Goal: Book appointment/travel/reservation

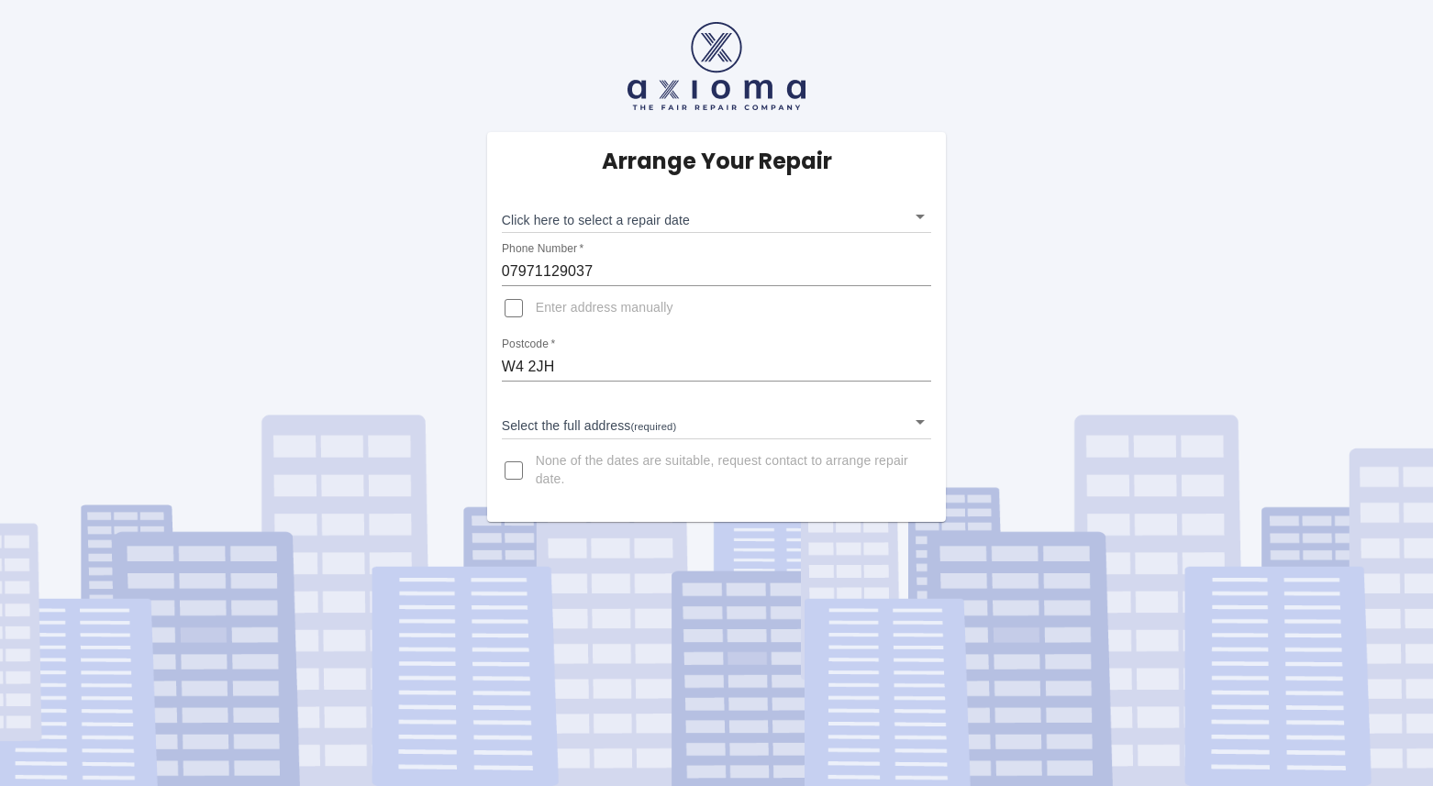
click at [573, 362] on input "W4 2JH" at bounding box center [717, 366] width 430 height 29
drag, startPoint x: 587, startPoint y: 367, endPoint x: 426, endPoint y: 368, distance: 161.4
click at [432, 368] on div "Arrange Your Repair Click here to select a repair date ​ Phone Number   * 07971…" at bounding box center [716, 261] width 1460 height 522
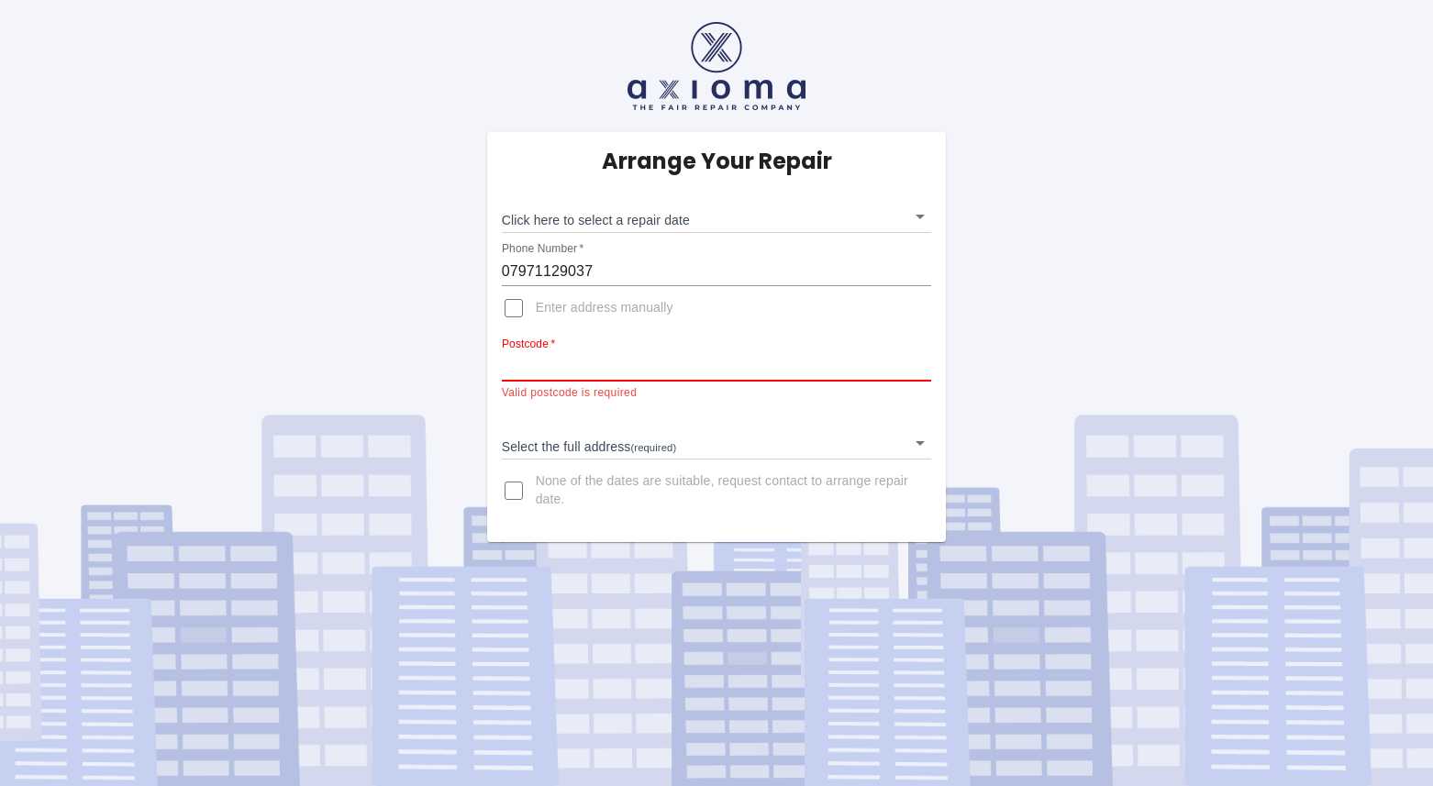
click at [527, 368] on input "Postcode   *" at bounding box center [717, 366] width 430 height 29
type input "RH2 0HX"
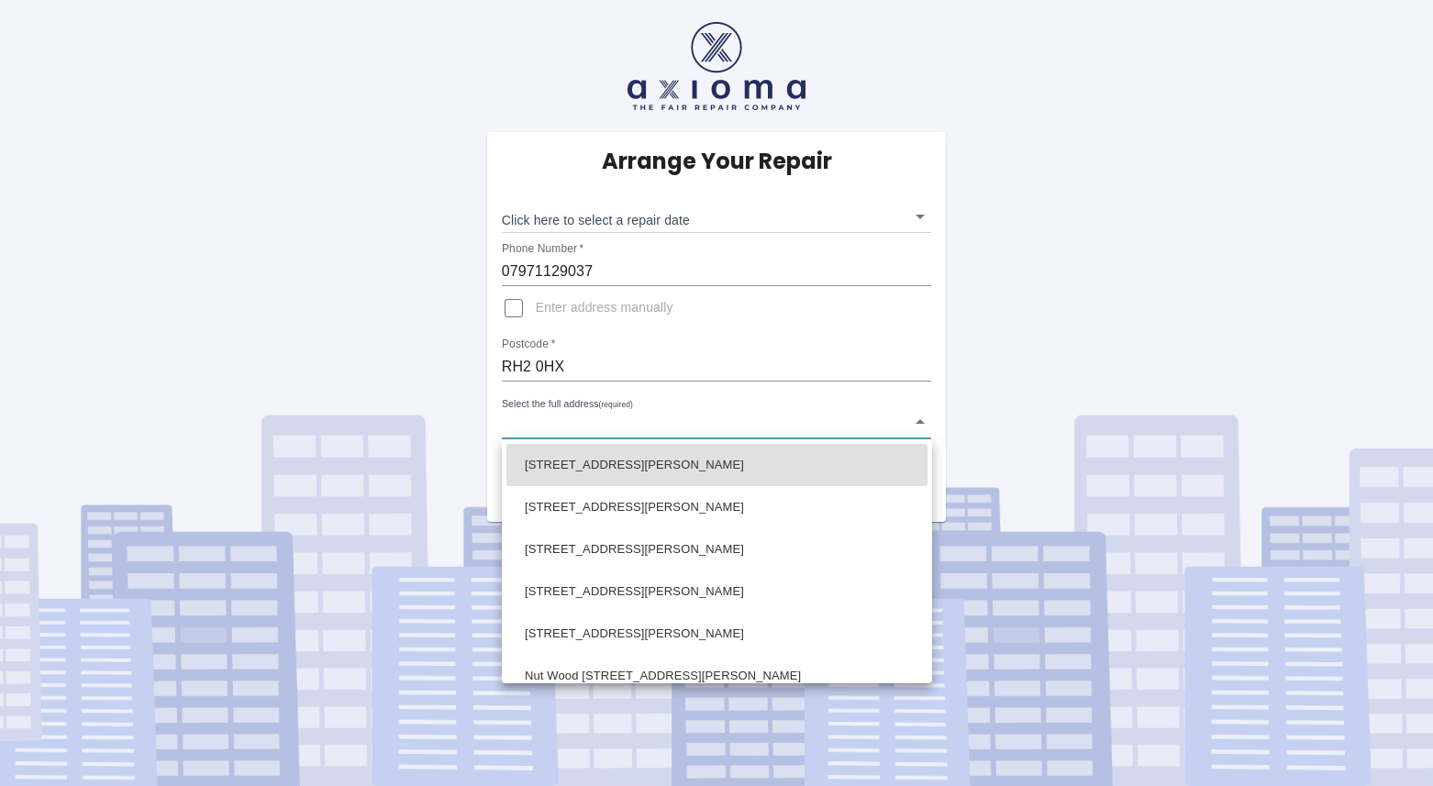
click at [921, 422] on body "Arrange Your Repair Click here to select a repair date ​ Phone Number   * 07971…" at bounding box center [716, 393] width 1433 height 786
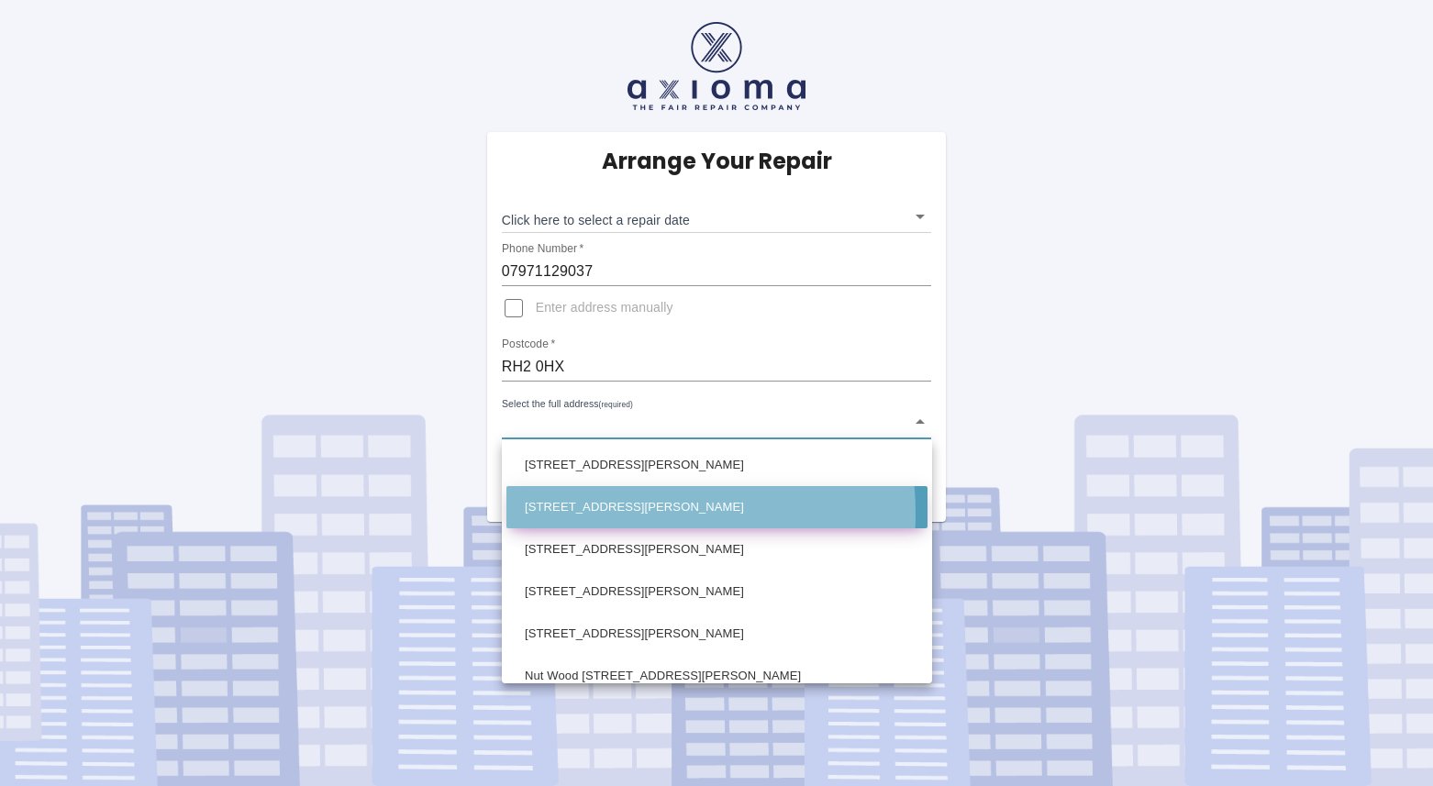
click at [616, 513] on li "53 Wray Lane Reigate Surrey" at bounding box center [716, 507] width 421 height 42
type input "53 Wray Lane Reigate Surrey"
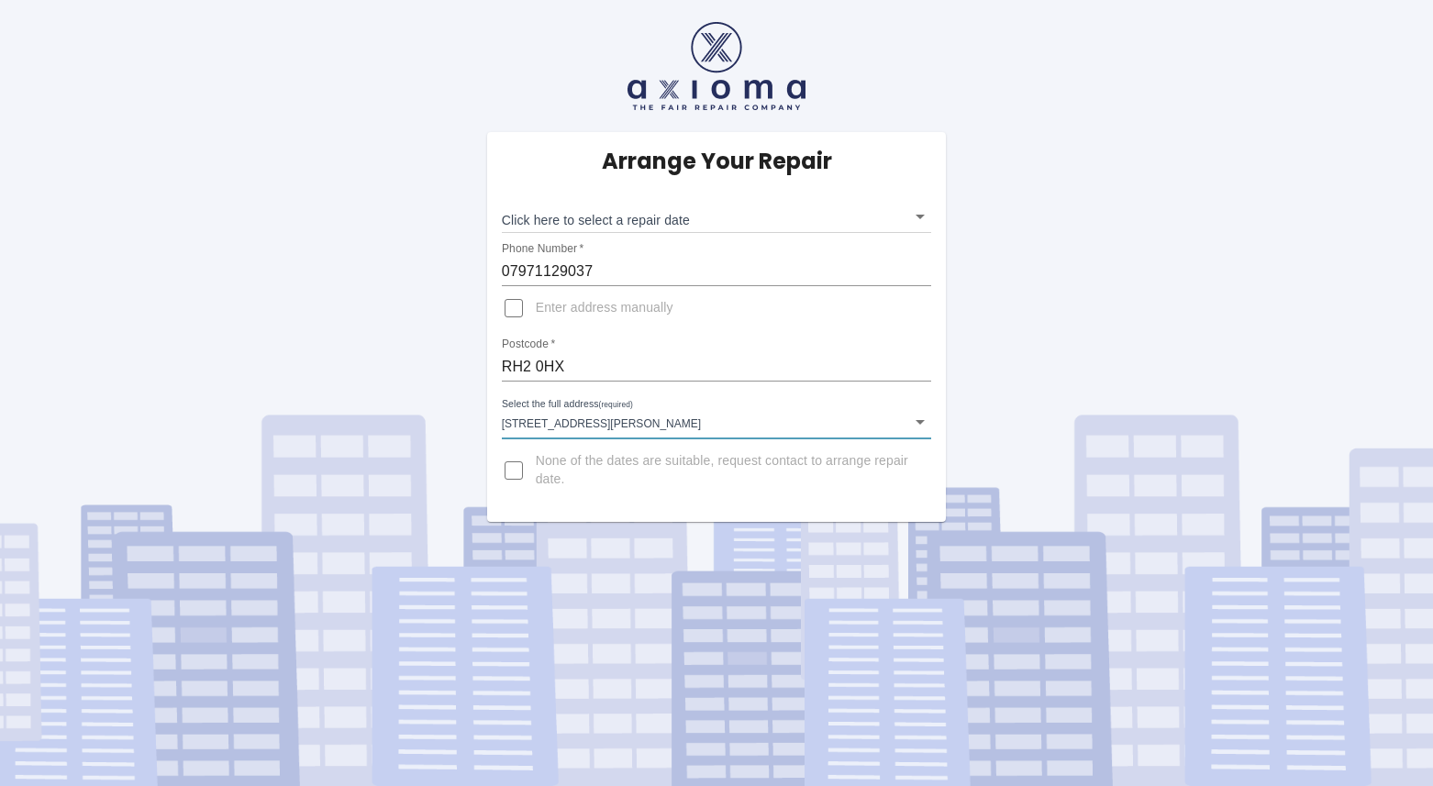
click at [918, 217] on body "Arrange Your Repair Click here to select a repair date ​ Phone Number   * 07971…" at bounding box center [716, 393] width 1433 height 786
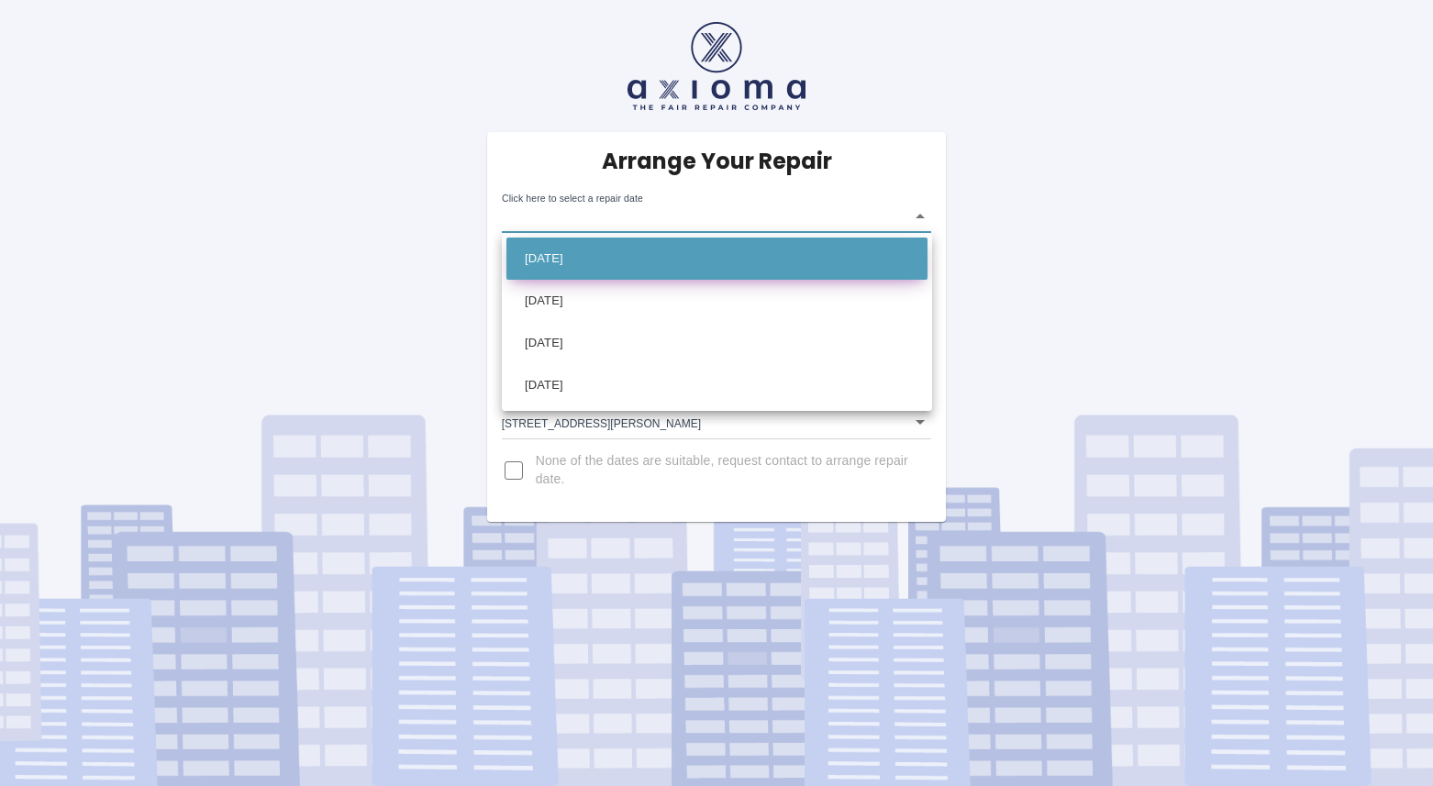
click at [562, 256] on li "Mon Oct 20 2025" at bounding box center [716, 259] width 421 height 42
type input "2025-10-20T00:00:00.000Z"
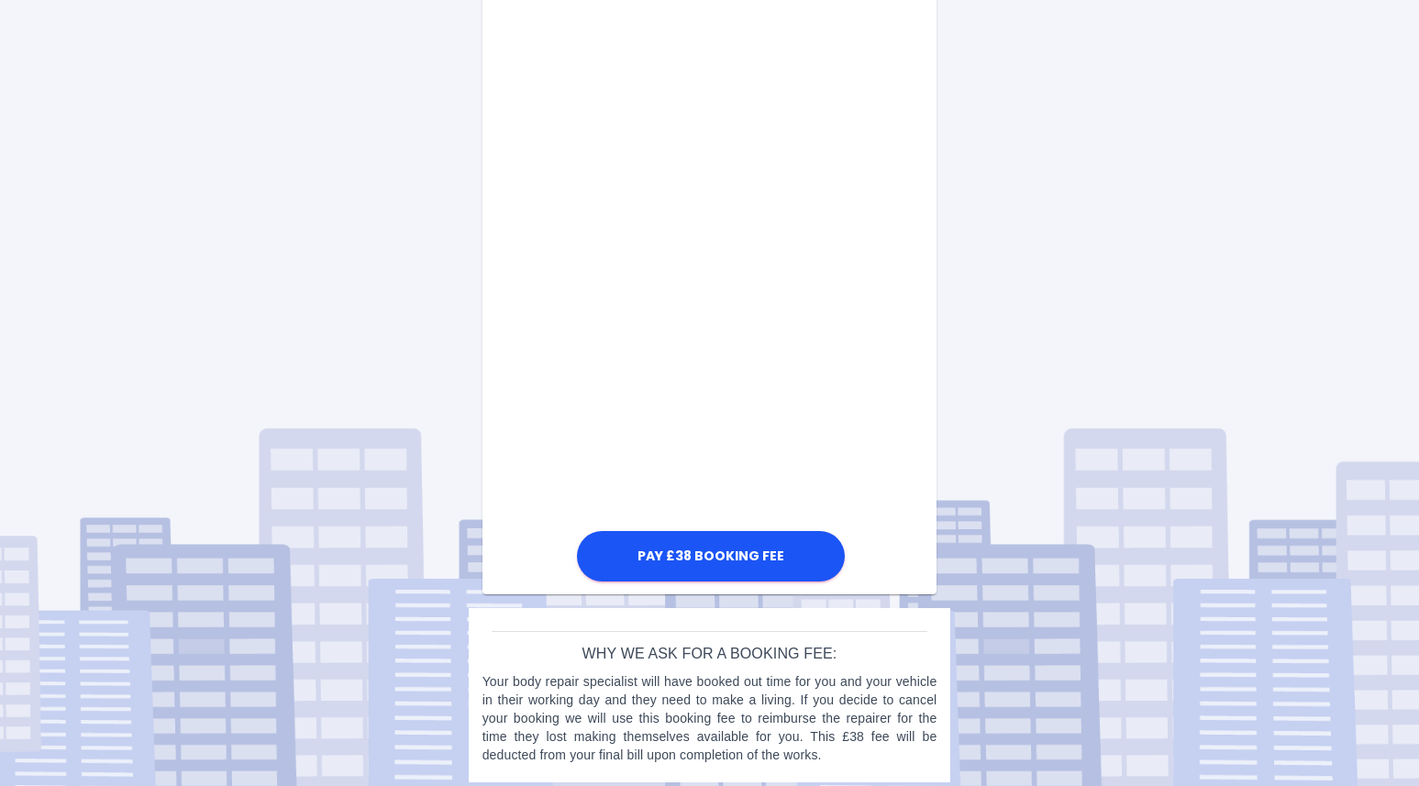
scroll to position [886, 0]
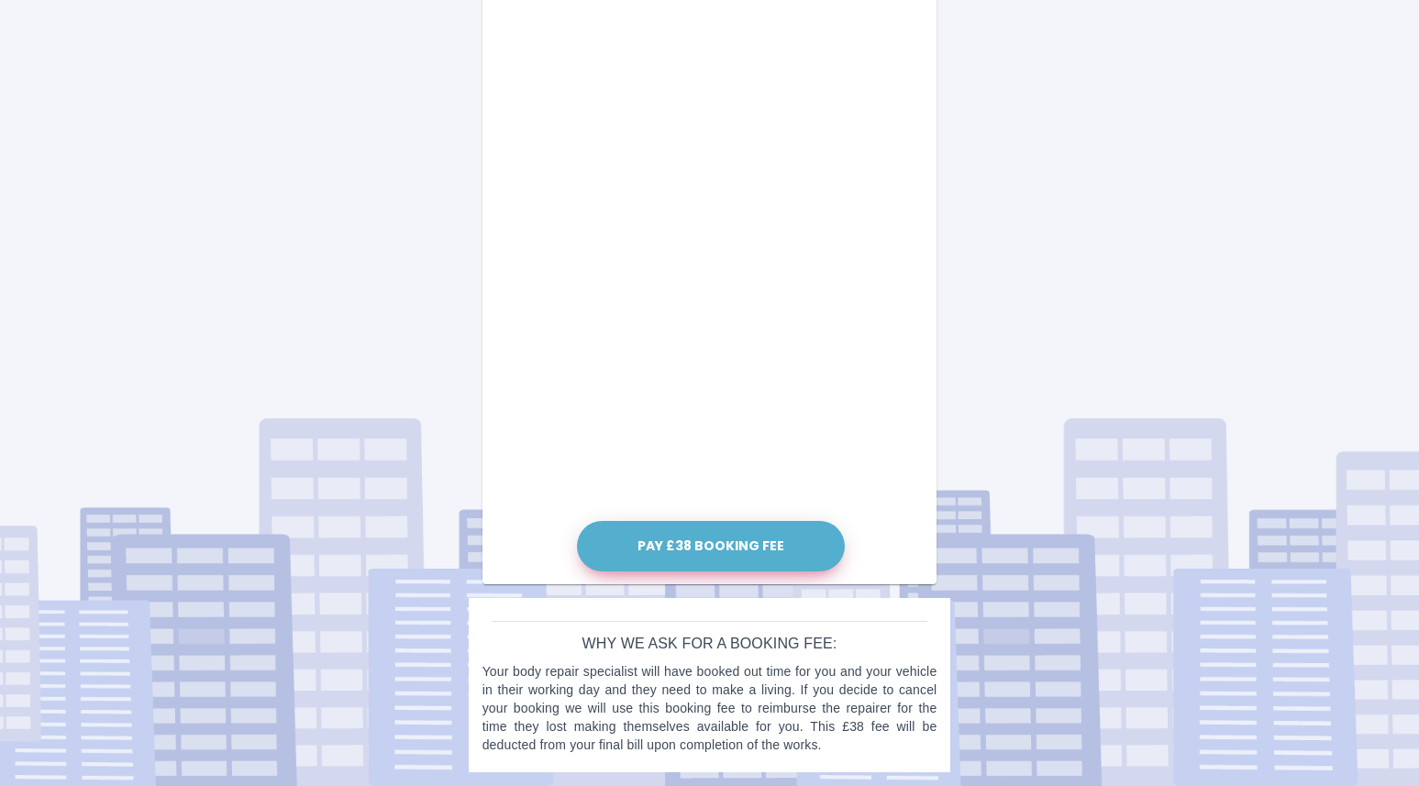
click at [719, 543] on button "Pay £38 Booking Fee" at bounding box center [711, 546] width 268 height 50
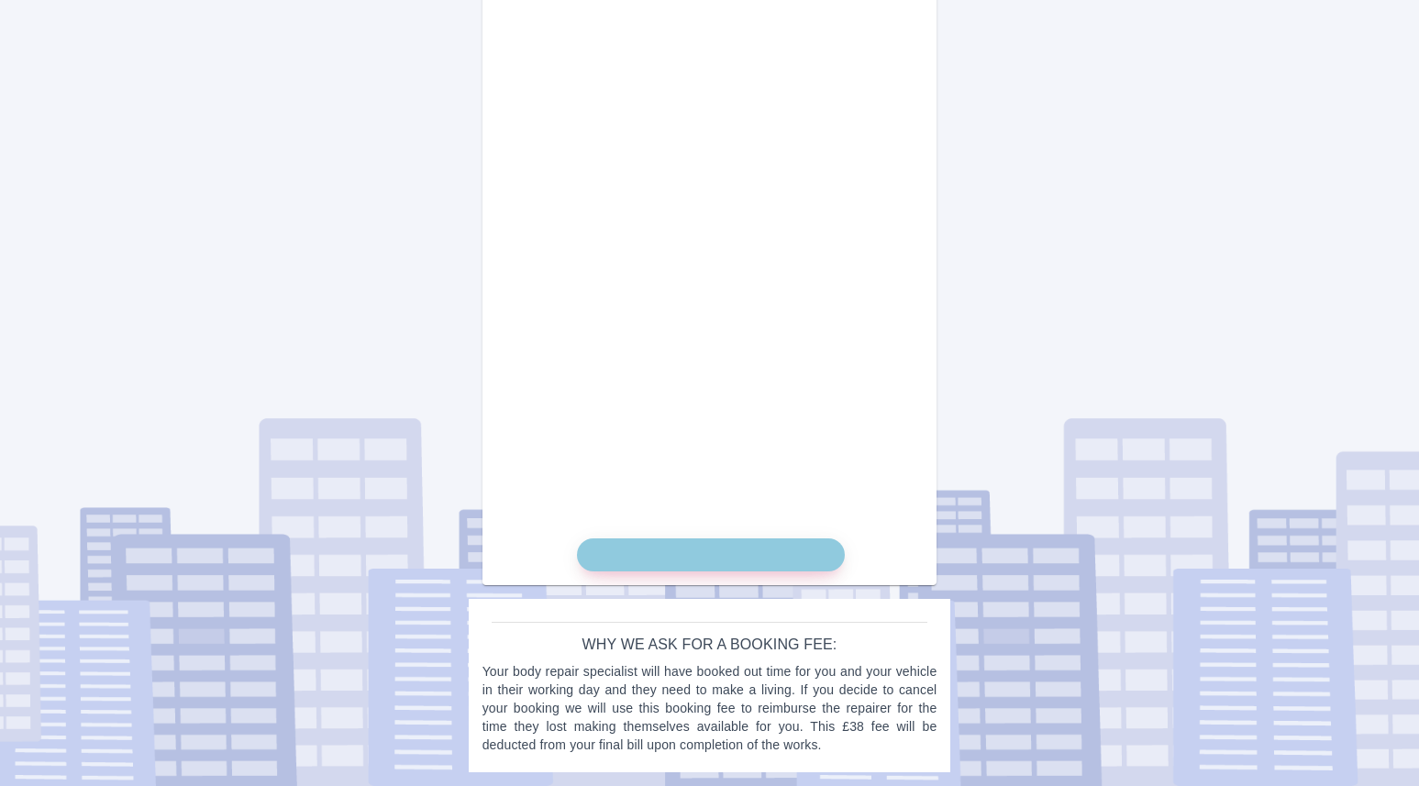
scroll to position [869, 0]
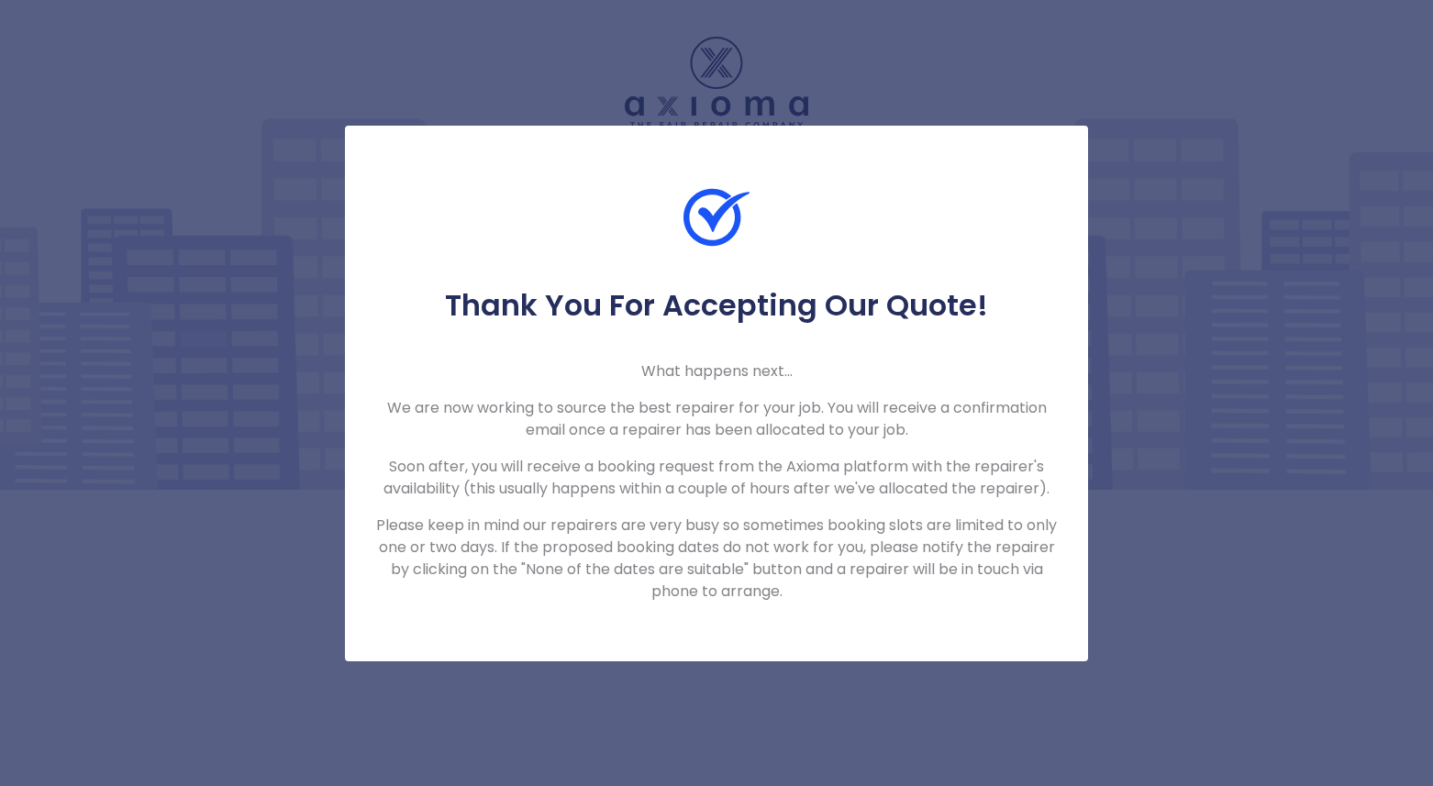
click at [1159, 479] on div "Thank You For Accepting Our Quote! What happens next... We are now working to s…" at bounding box center [716, 393] width 1433 height 786
